Goal: Check status: Check status

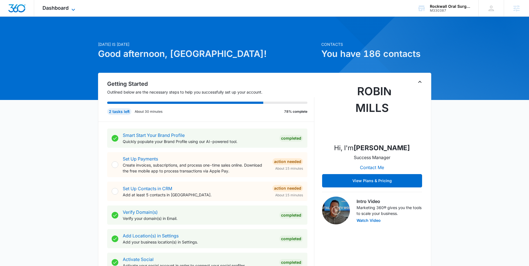
click at [64, 7] on span "Dashboard" at bounding box center [55, 8] width 26 height 6
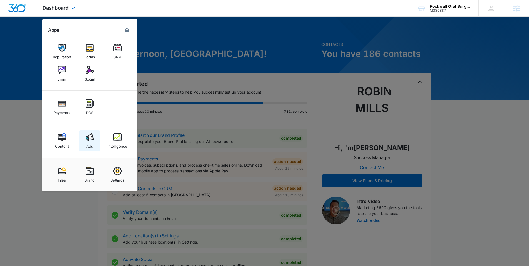
click at [95, 136] on link "Ads" at bounding box center [89, 140] width 21 height 21
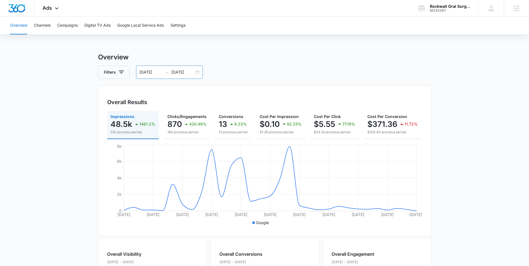
click at [191, 73] on input "[DATE]" at bounding box center [182, 72] width 23 height 6
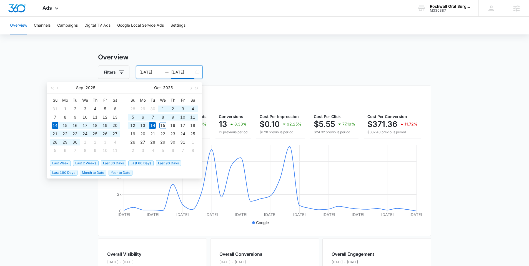
click at [265, 73] on div "Filters [DATE] [DATE]" at bounding box center [264, 71] width 333 height 13
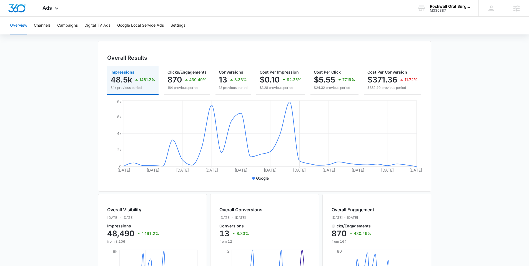
scroll to position [64, 0]
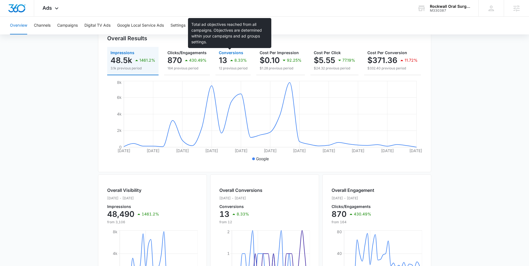
click at [230, 50] on span "Conversions" at bounding box center [231, 52] width 24 height 5
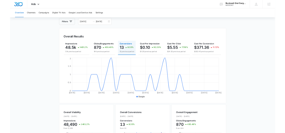
scroll to position [0, 0]
